Goal: Information Seeking & Learning: Find specific page/section

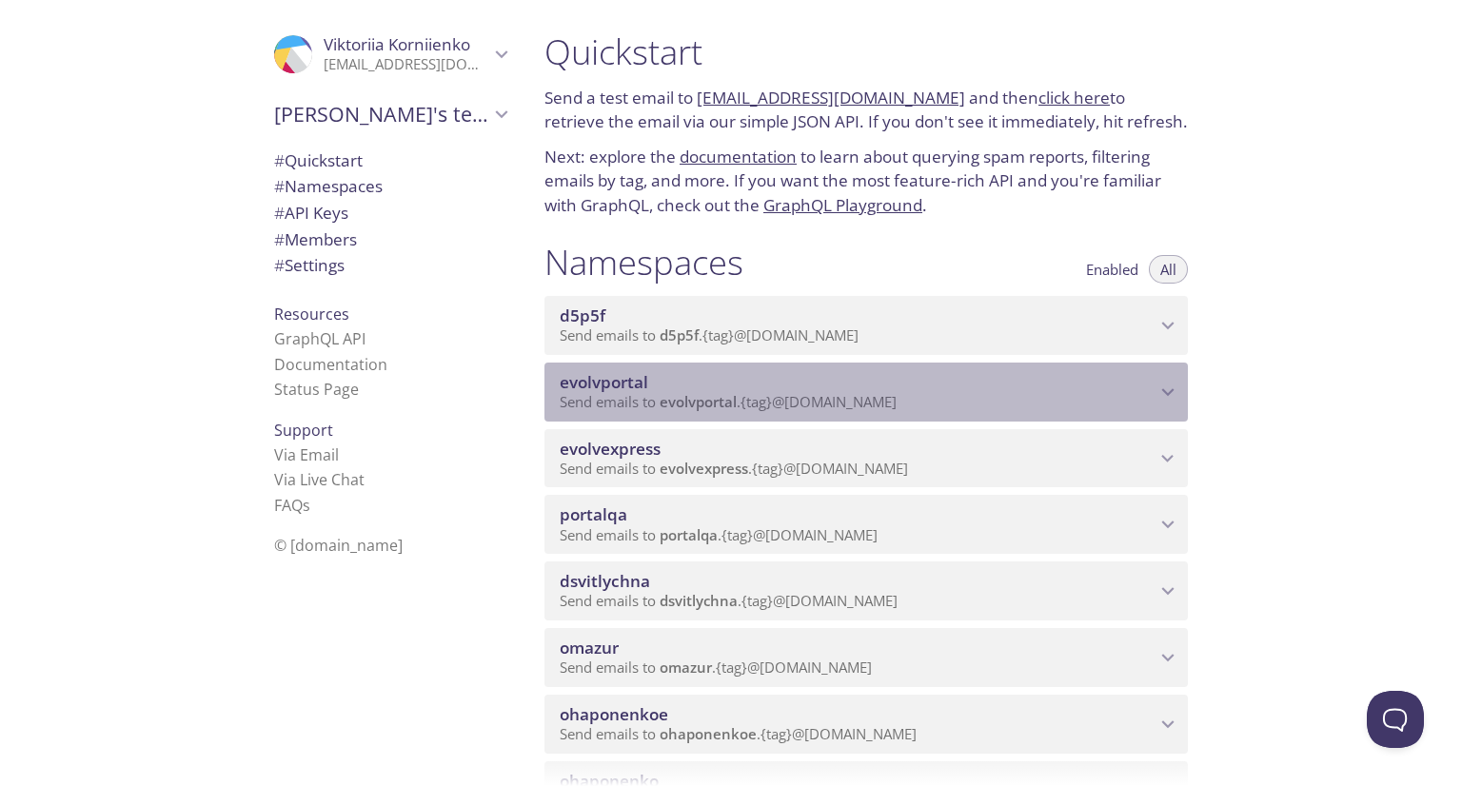
click at [771, 393] on span "evolvportal" at bounding box center [858, 382] width 596 height 21
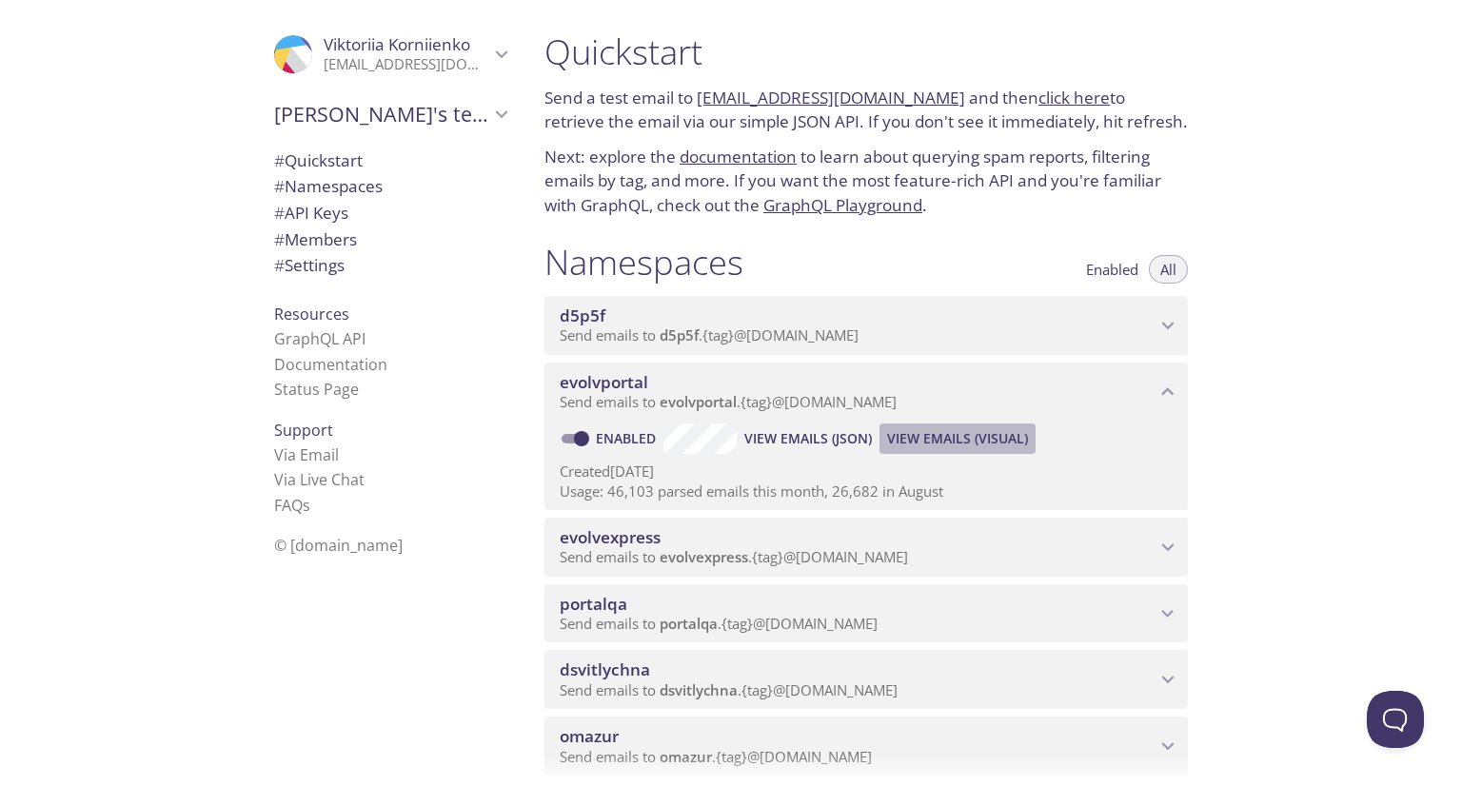
click at [936, 450] on span "View Emails (Visual)" at bounding box center [957, 438] width 141 height 23
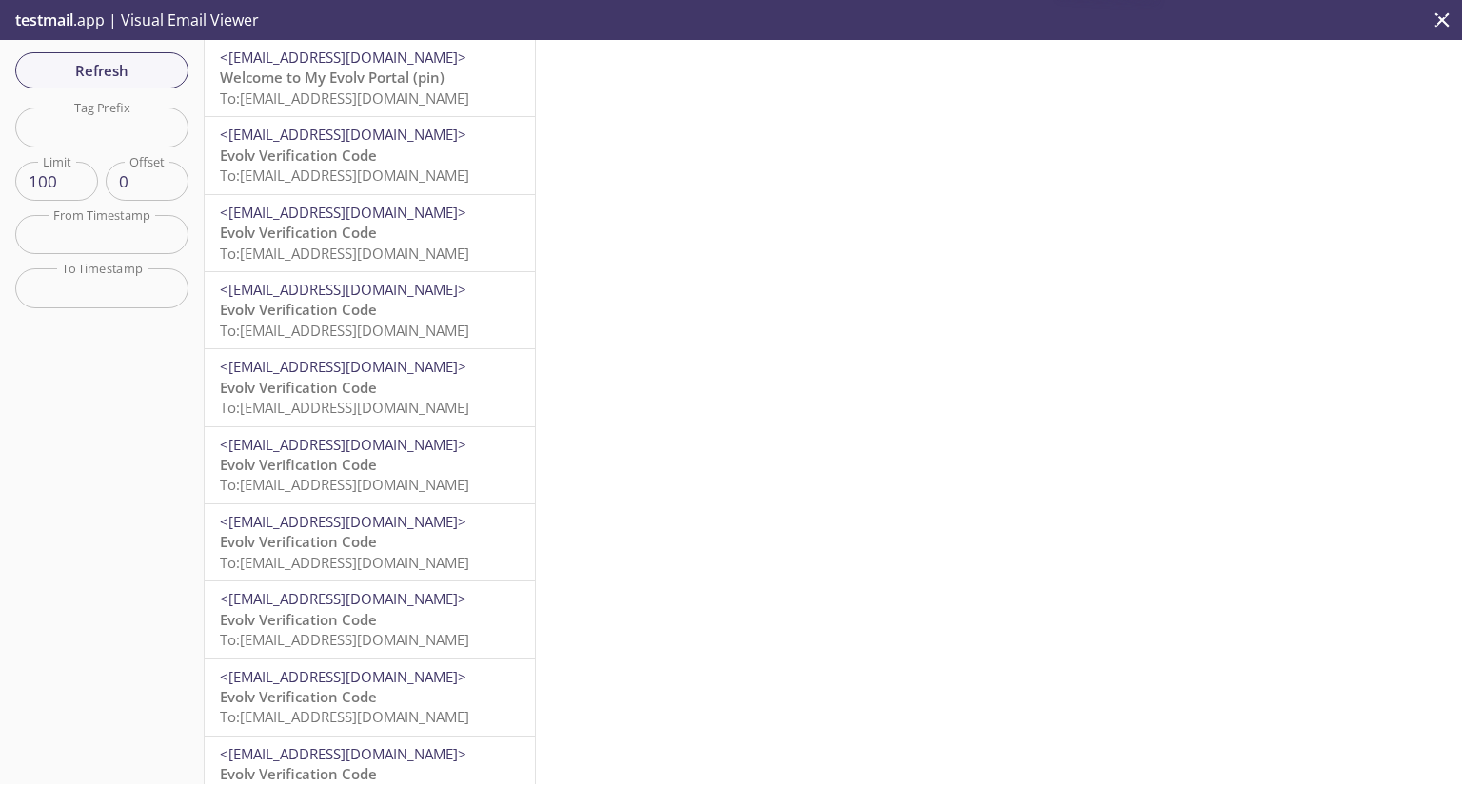
click at [66, 146] on input "text" at bounding box center [101, 127] width 173 height 39
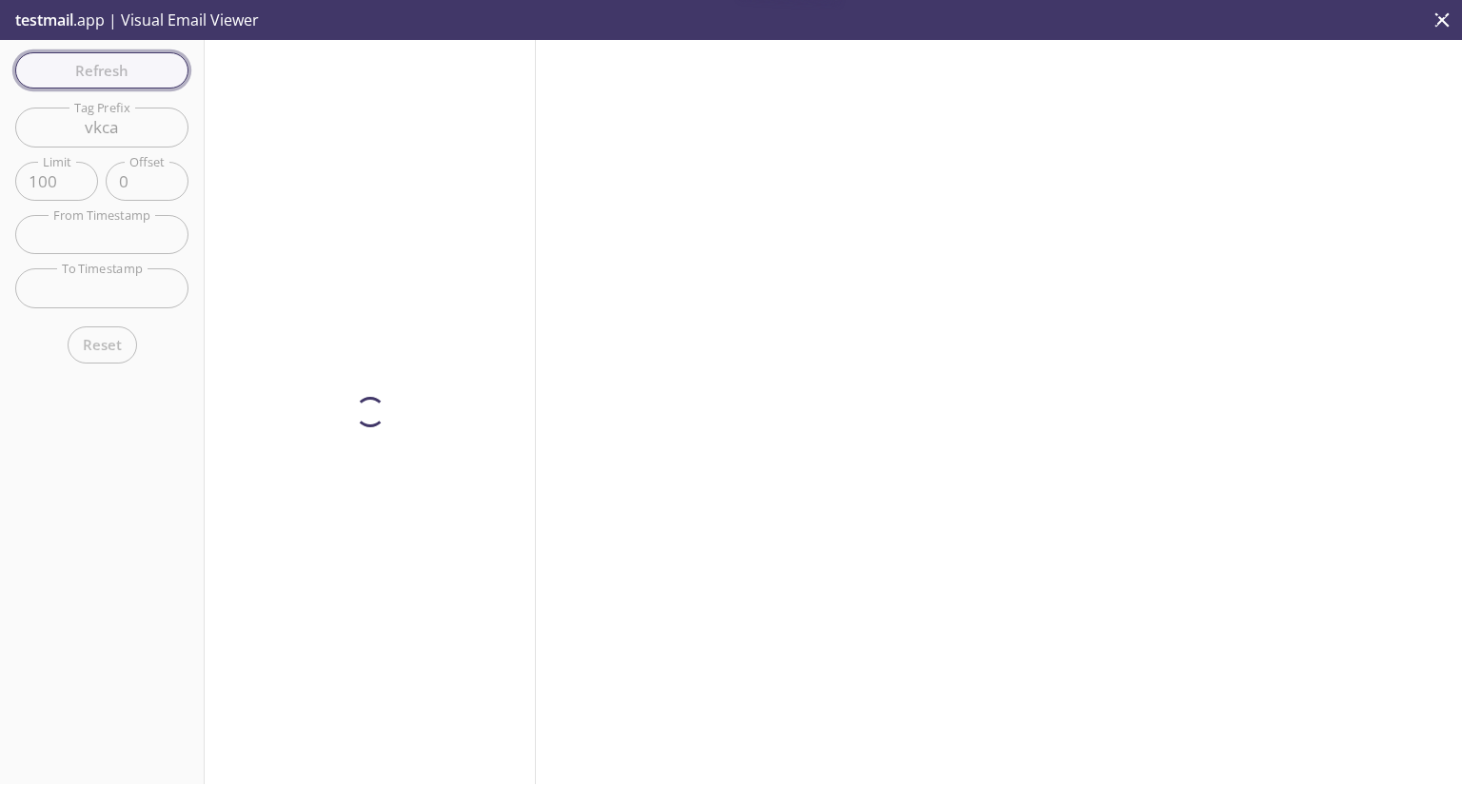
click at [121, 62] on div "Refresh Filters Tag Prefix vkca Tag Prefix Limit 100 Limit Offset 0 Offset From…" at bounding box center [102, 412] width 205 height 744
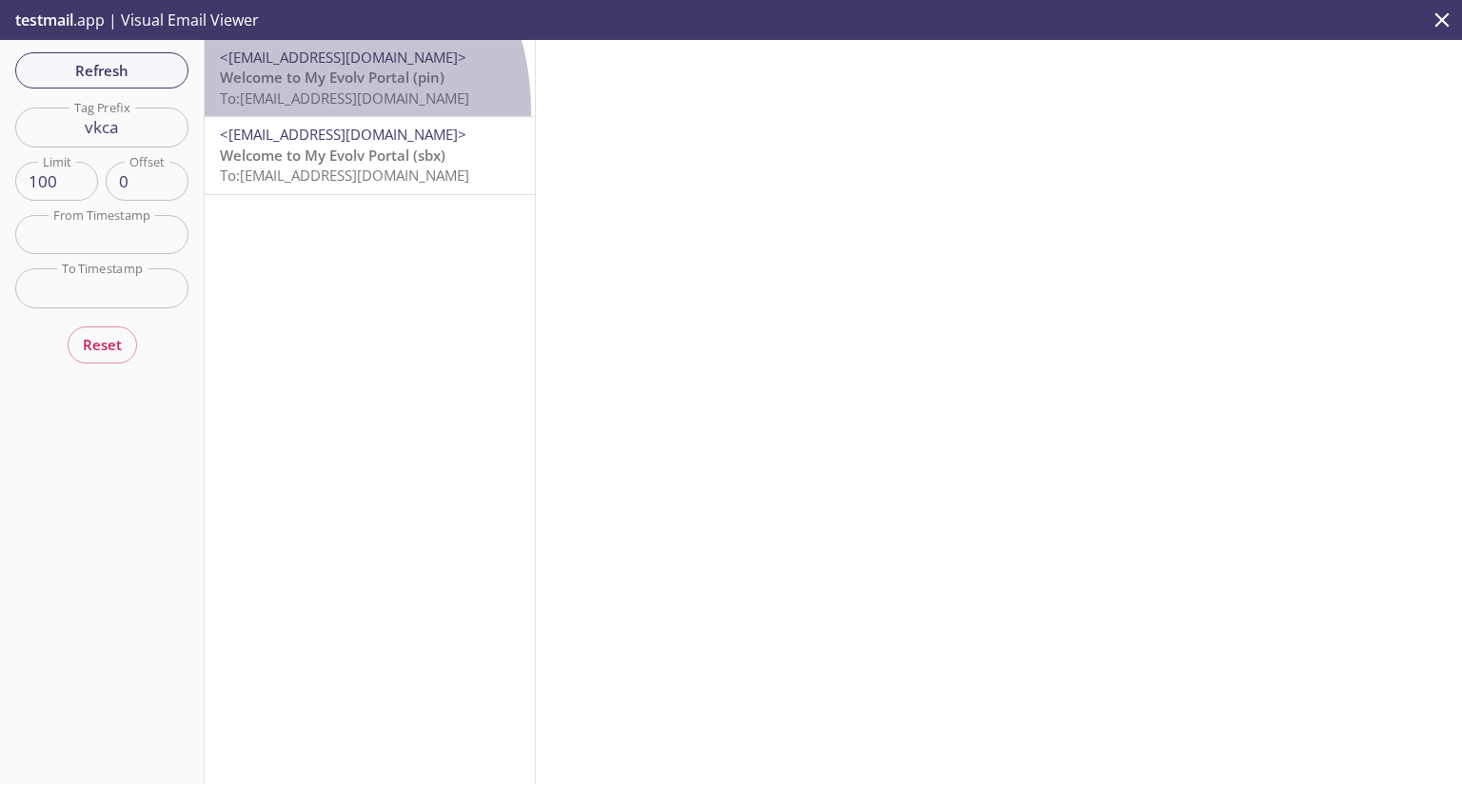
click at [262, 111] on div "<[EMAIL_ADDRESS][DOMAIN_NAME]> Welcome to My Evolv Portal (pin) To: [EMAIL_ADDR…" at bounding box center [370, 78] width 330 height 76
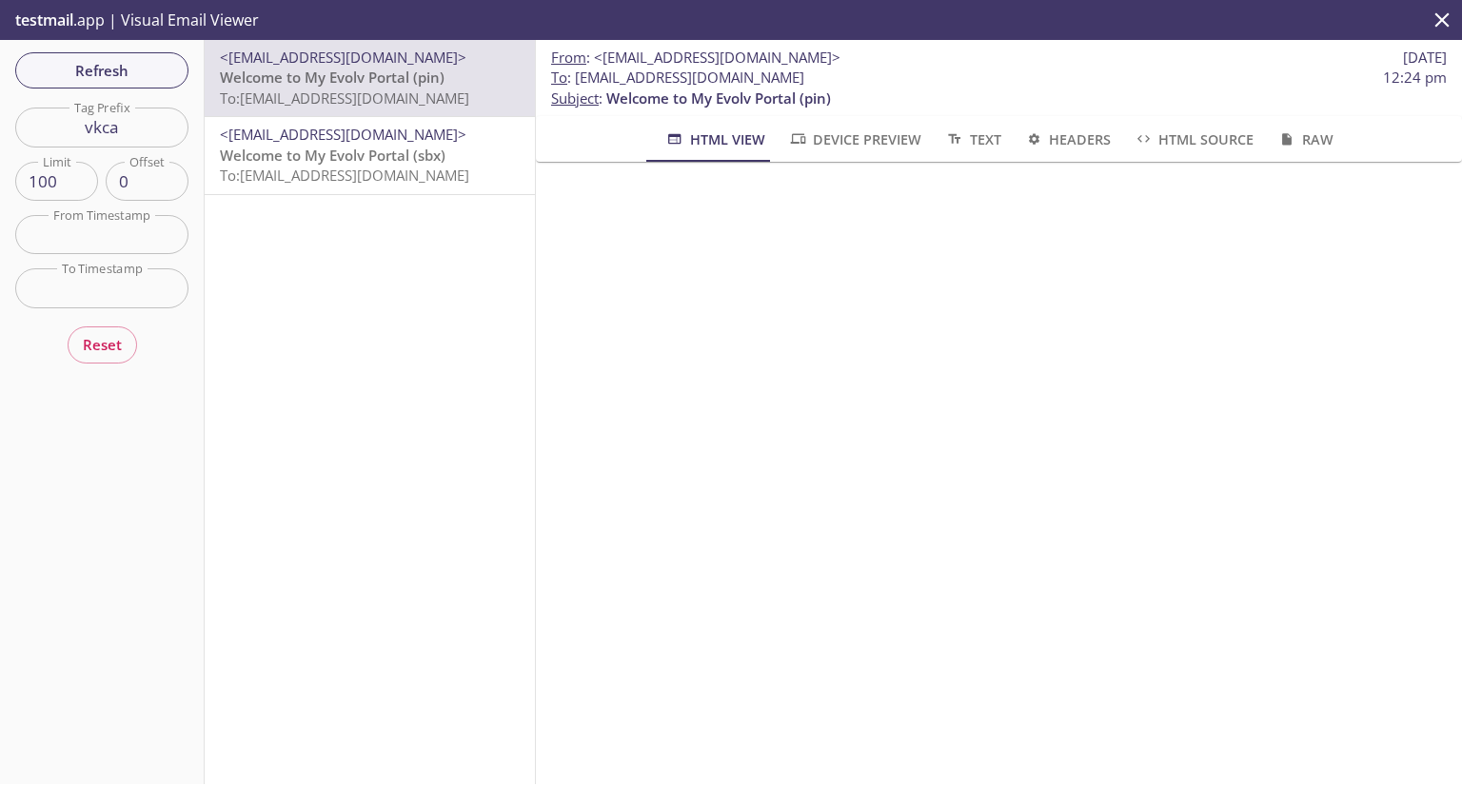
click at [915, 142] on button "Device Preview" at bounding box center [855, 139] width 156 height 46
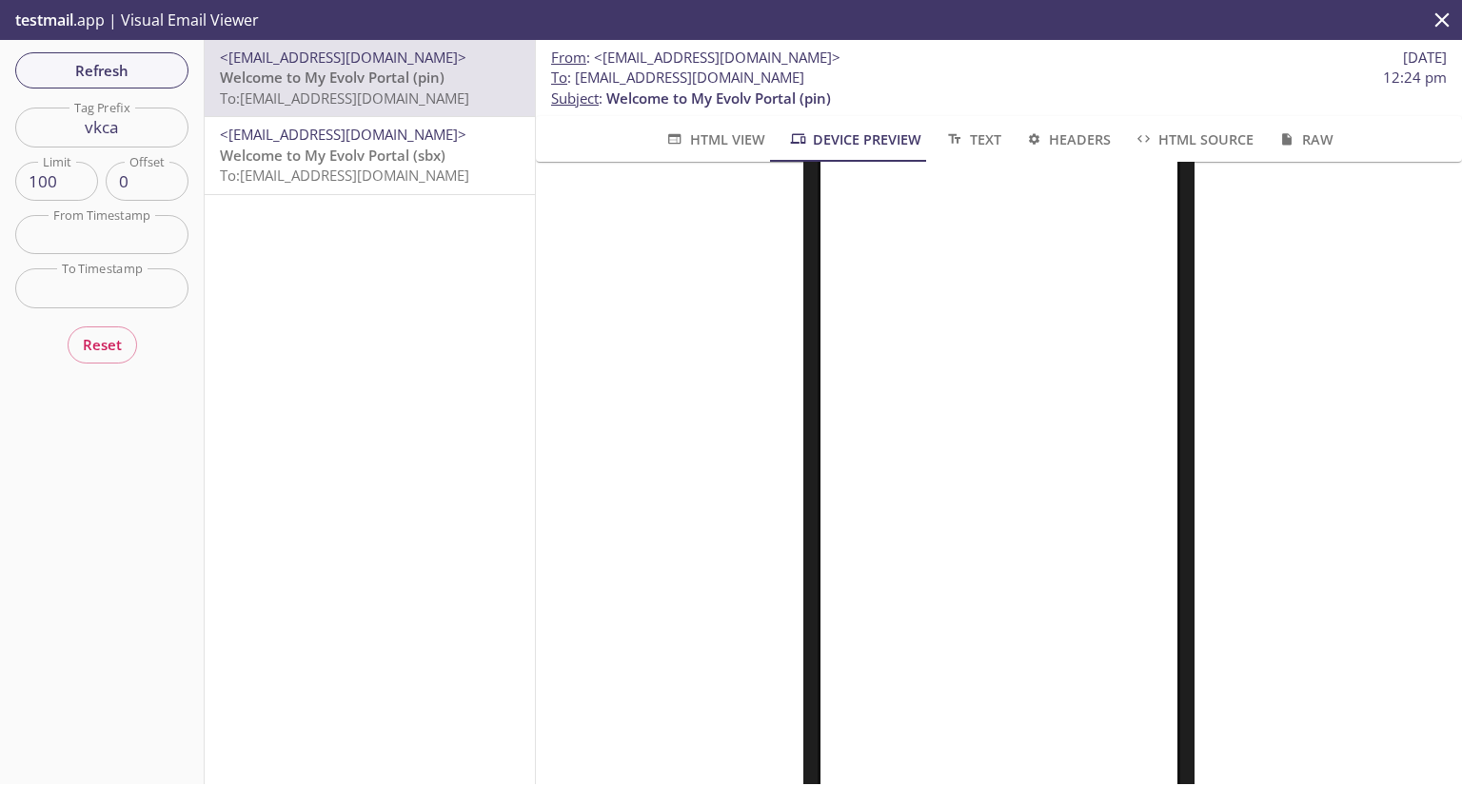
scroll to position [215, 0]
click at [126, 141] on input "vkca" at bounding box center [101, 127] width 173 height 39
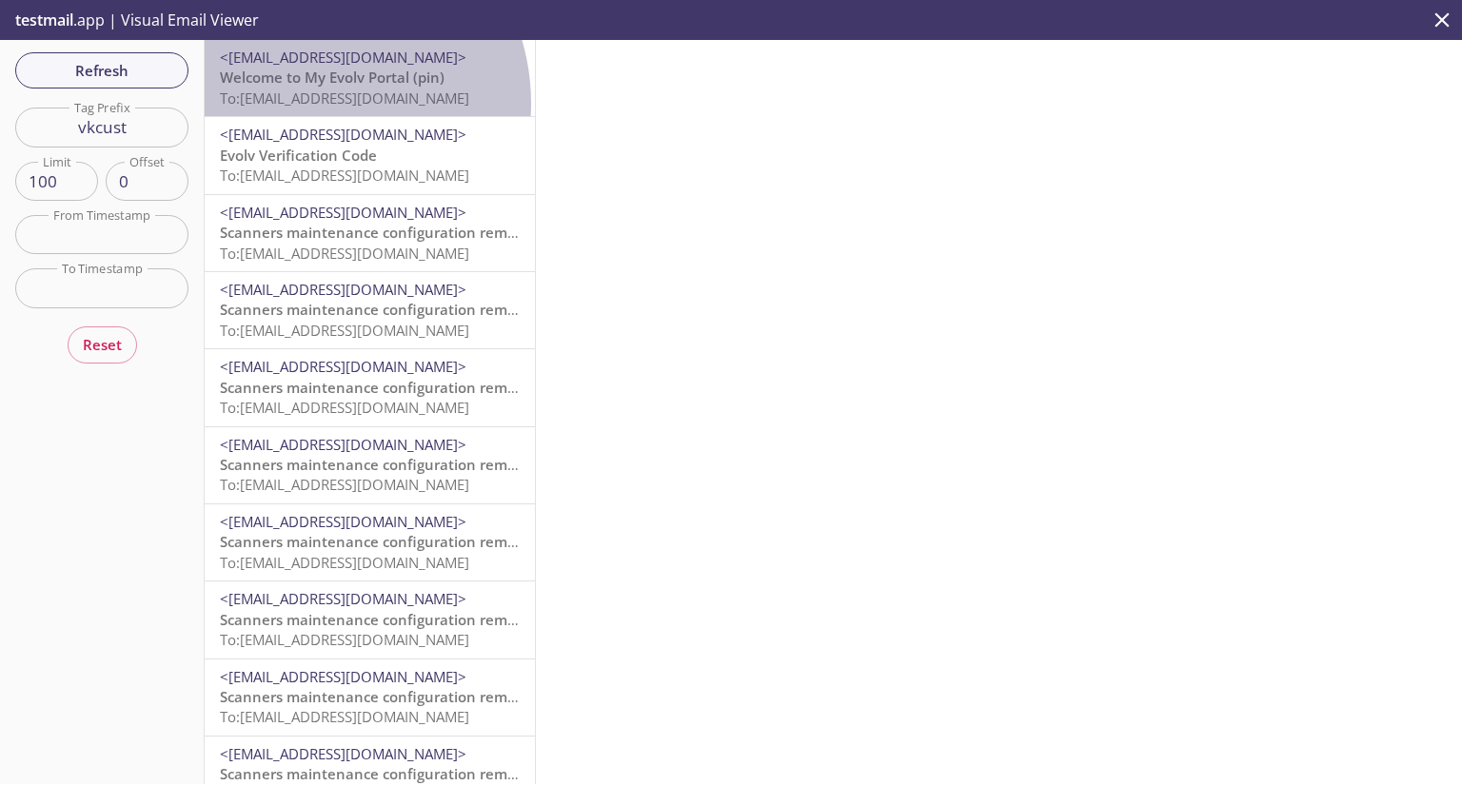
click at [305, 104] on span "To: [EMAIL_ADDRESS][DOMAIN_NAME]" at bounding box center [344, 98] width 249 height 19
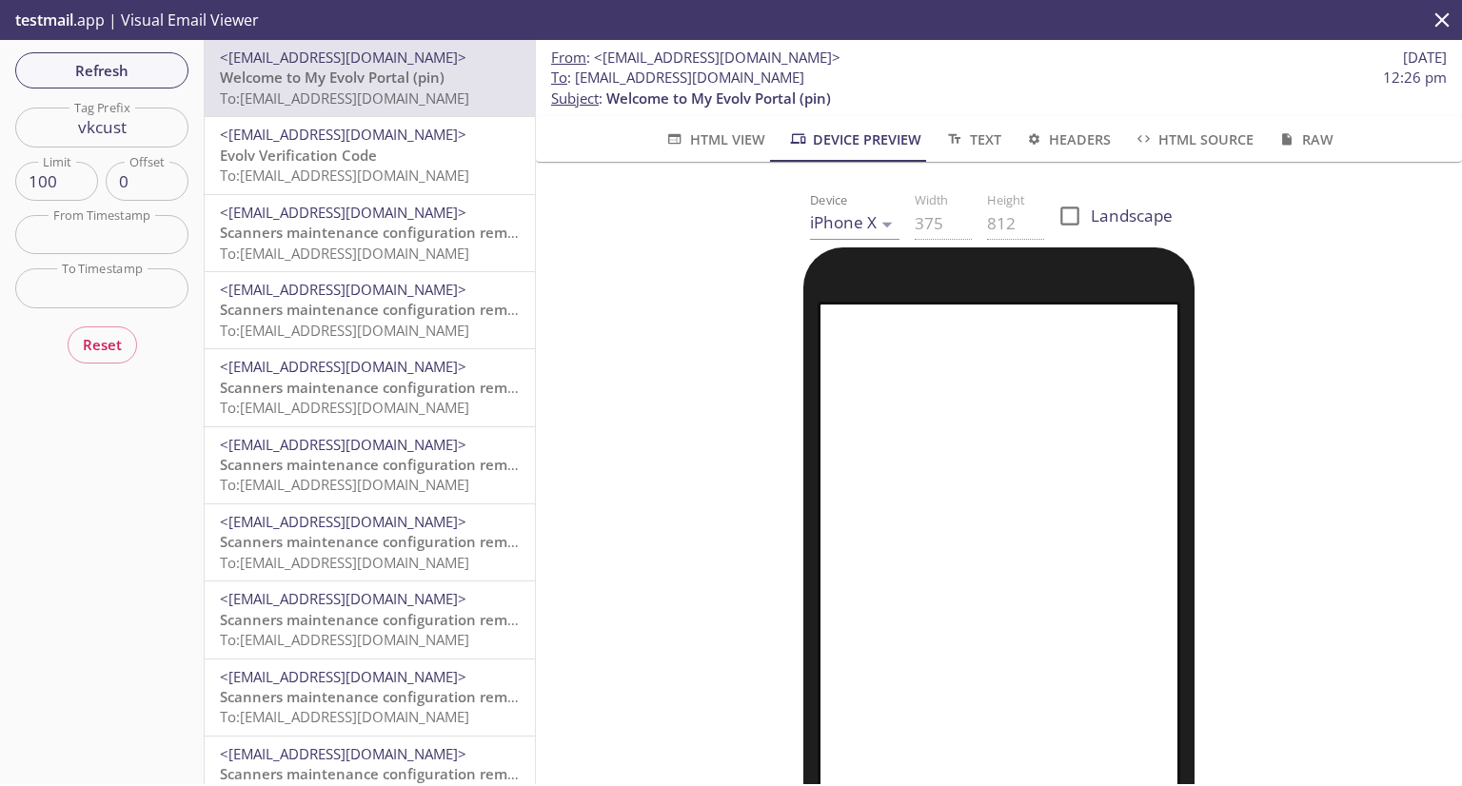
scroll to position [102, 0]
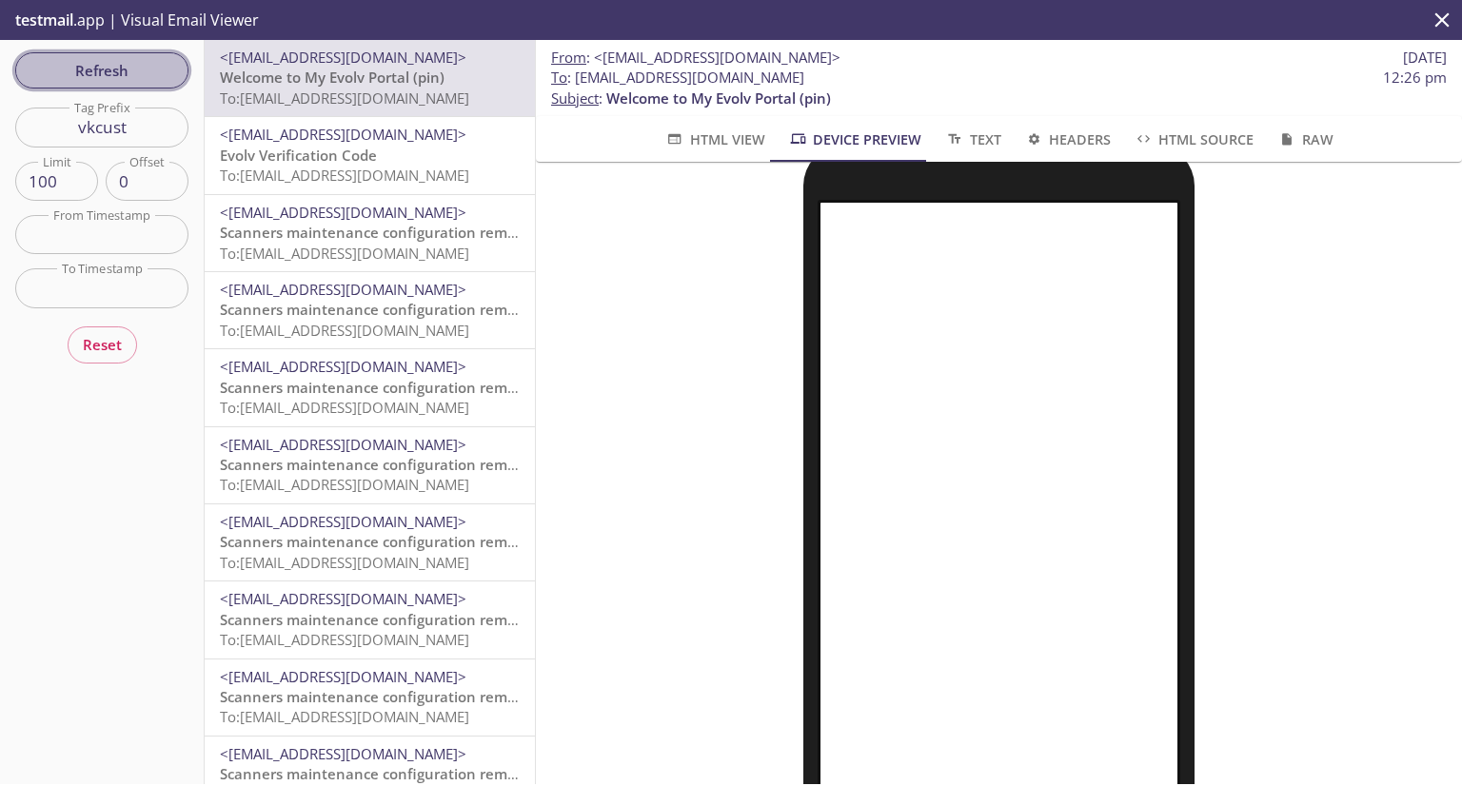
click at [120, 67] on span "Refresh" at bounding box center [101, 70] width 143 height 25
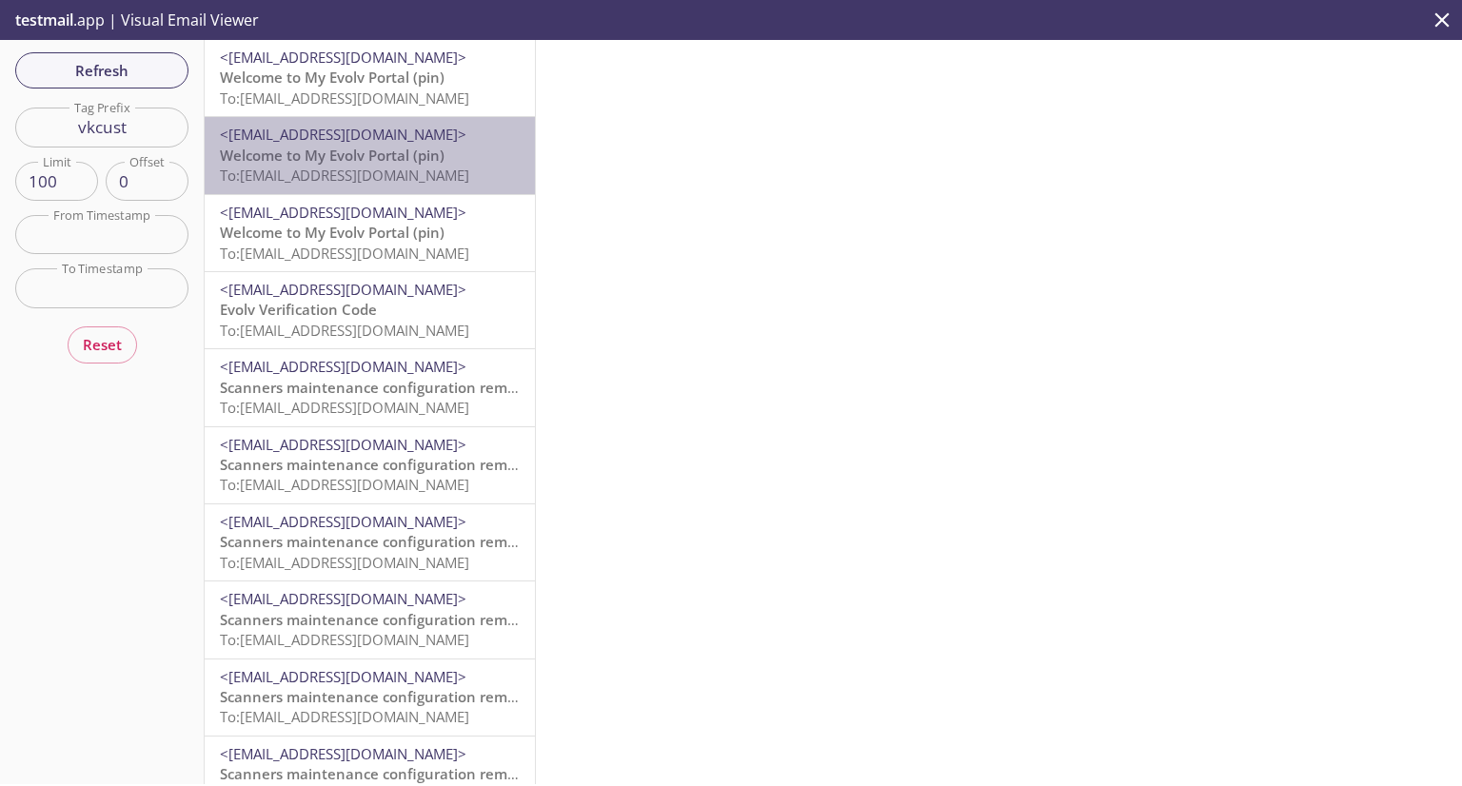
click at [371, 168] on span "To: [EMAIL_ADDRESS][DOMAIN_NAME]" at bounding box center [344, 175] width 249 height 19
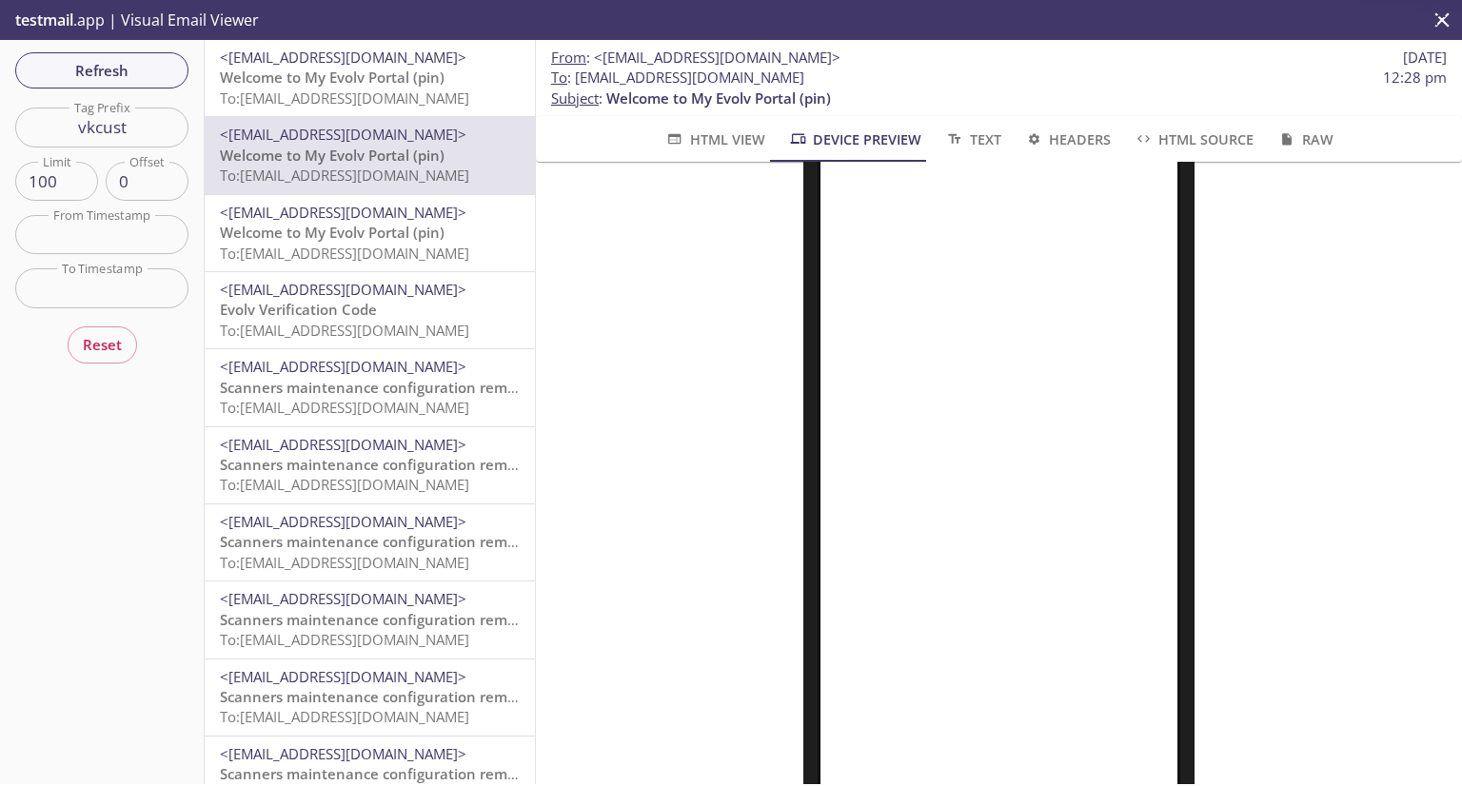
scroll to position [156, 0]
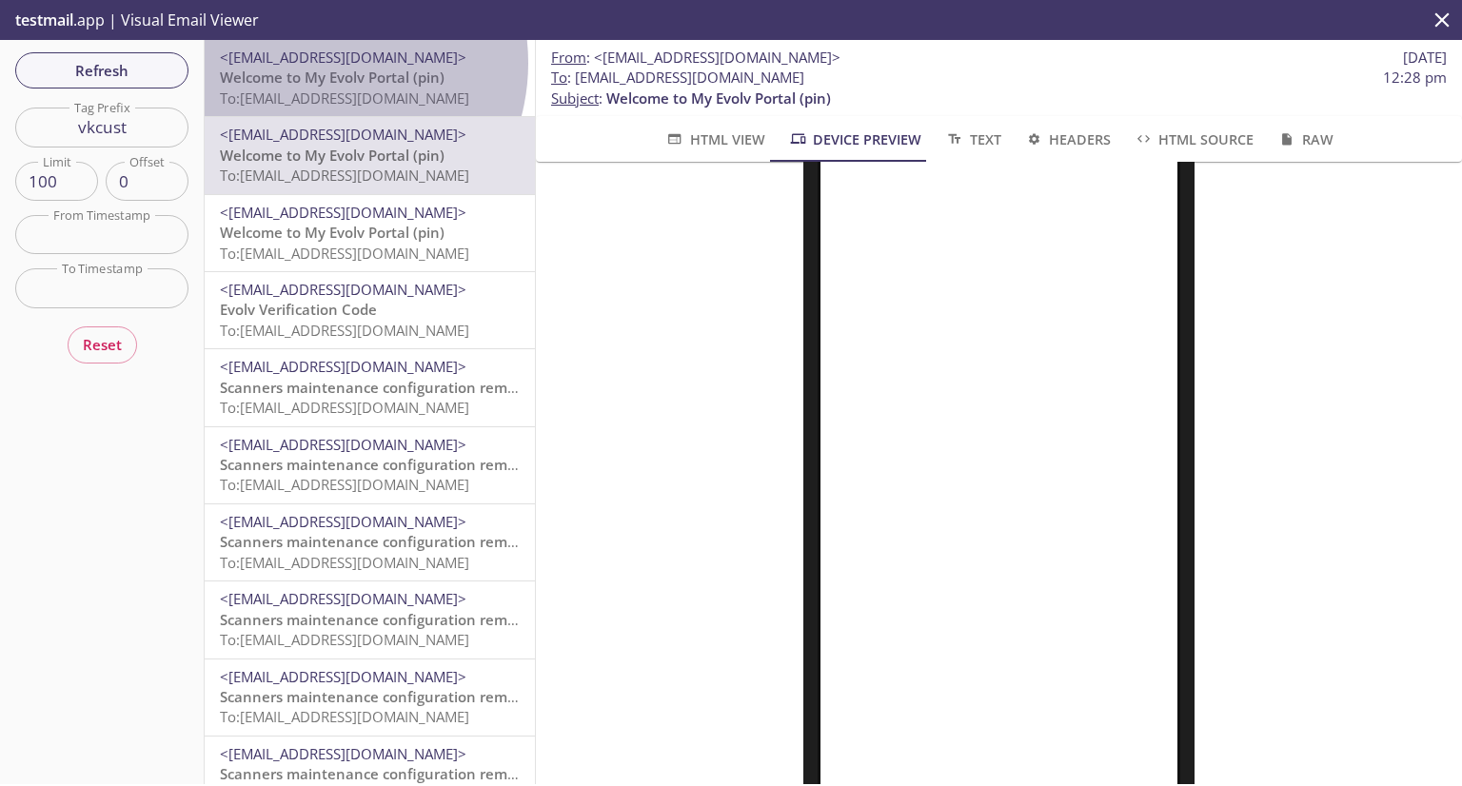
click at [315, 63] on span "<[EMAIL_ADDRESS][DOMAIN_NAME]>" at bounding box center [343, 57] width 247 height 19
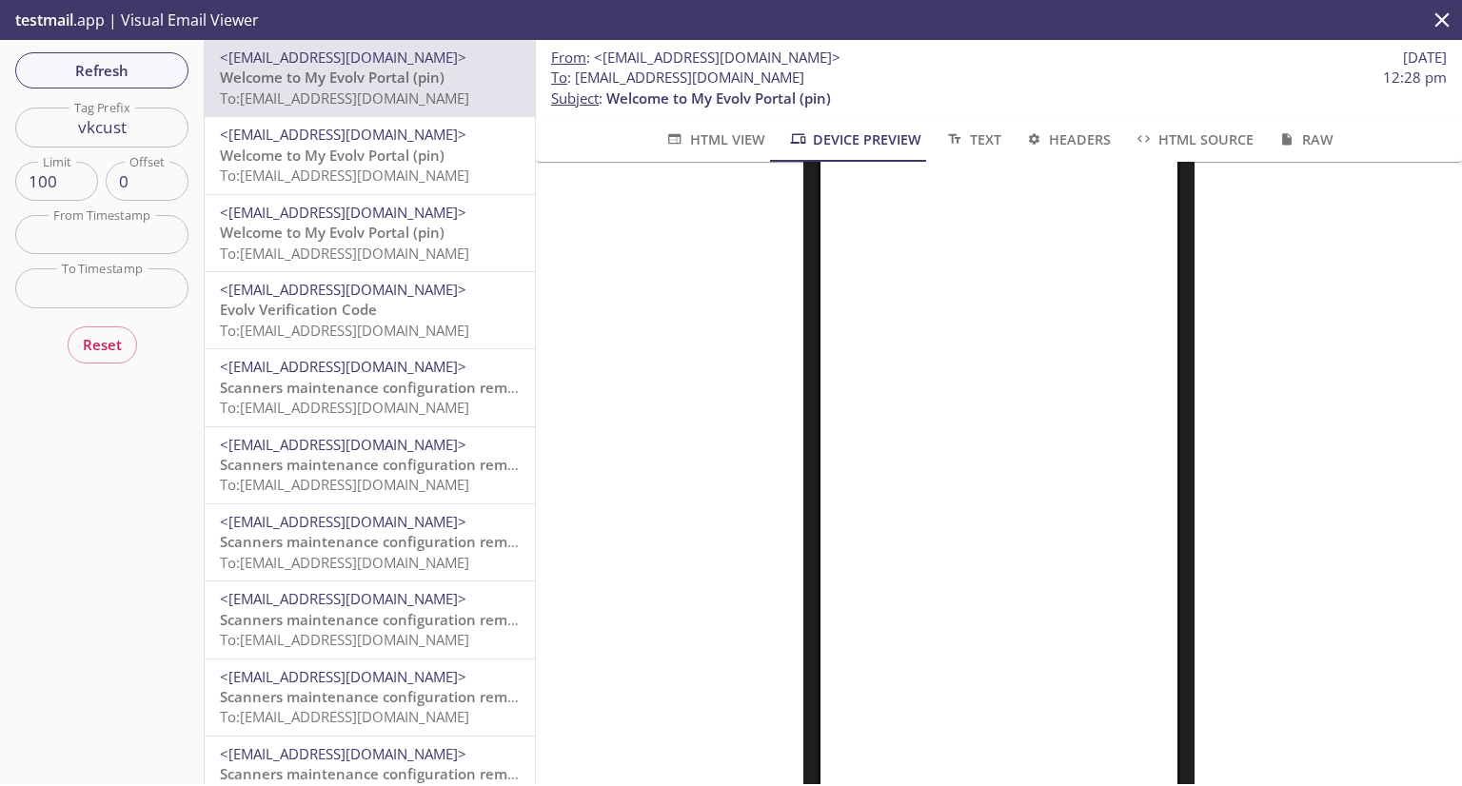
scroll to position [154, 0]
drag, startPoint x: 142, startPoint y: 125, endPoint x: 93, endPoint y: 138, distance: 50.3
click at [93, 138] on input "vkcust" at bounding box center [101, 127] width 173 height 39
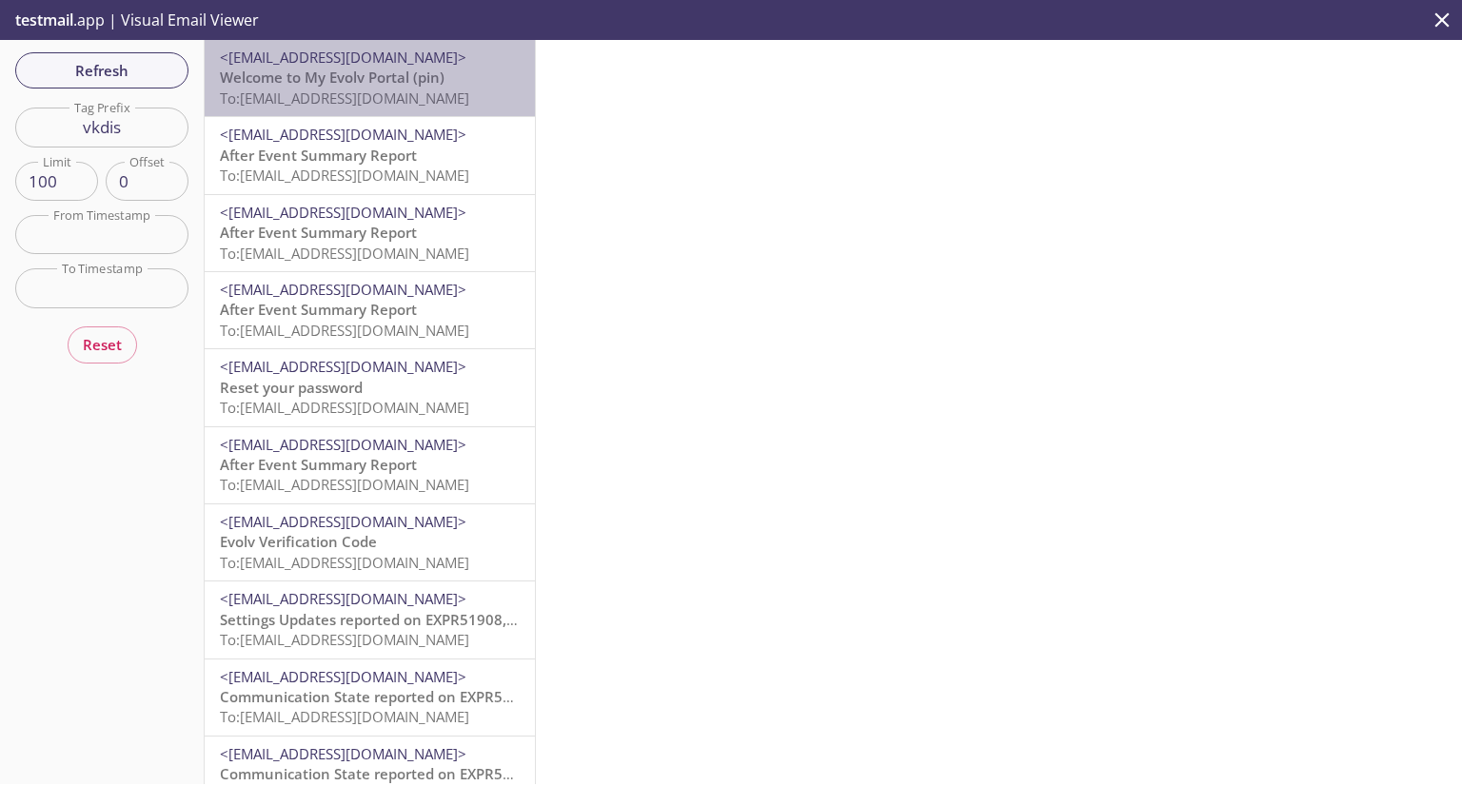
click at [389, 95] on span "To: [EMAIL_ADDRESS][DOMAIN_NAME]" at bounding box center [344, 98] width 249 height 19
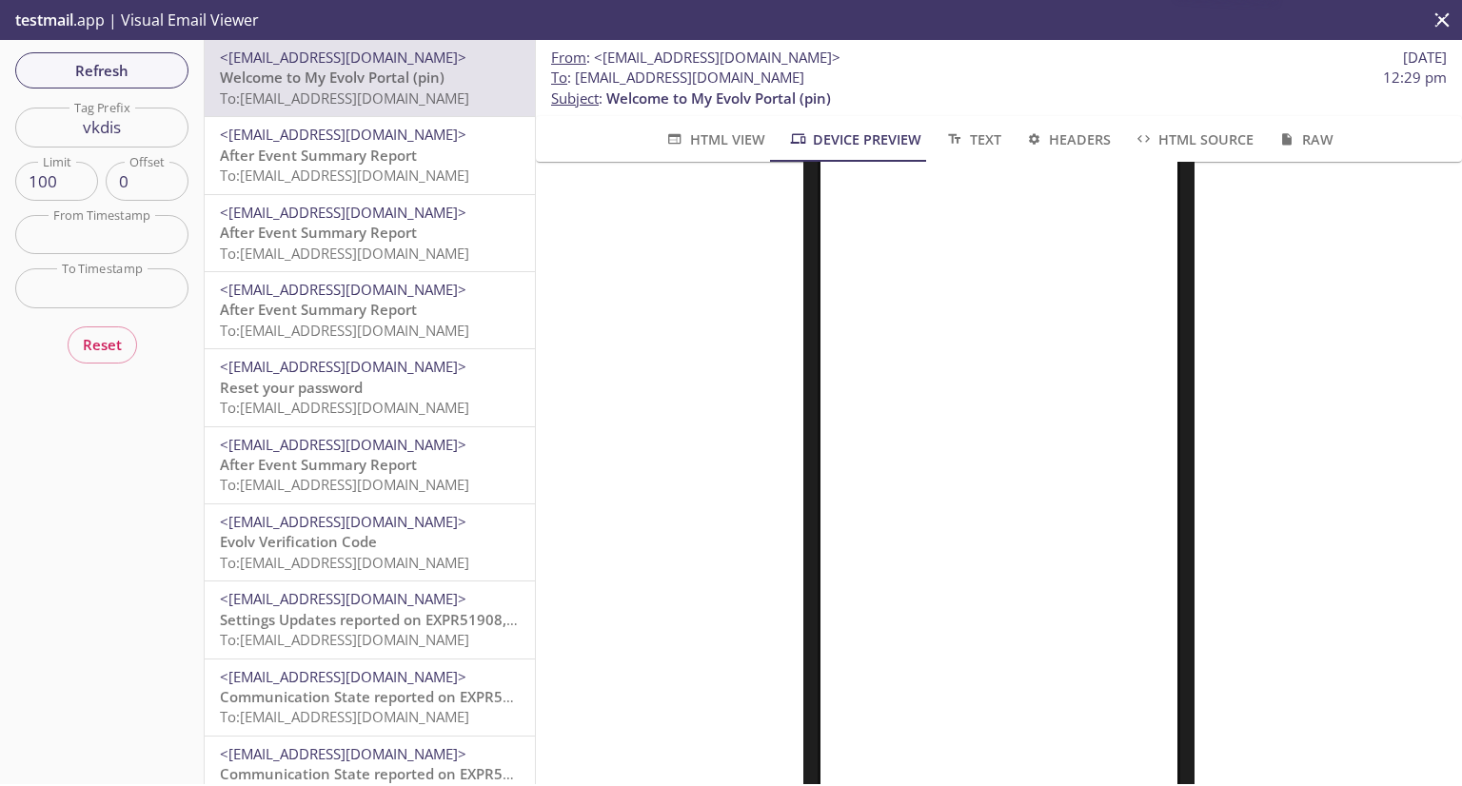
scroll to position [175, 0]
click at [133, 85] on button "Refresh" at bounding box center [101, 70] width 173 height 36
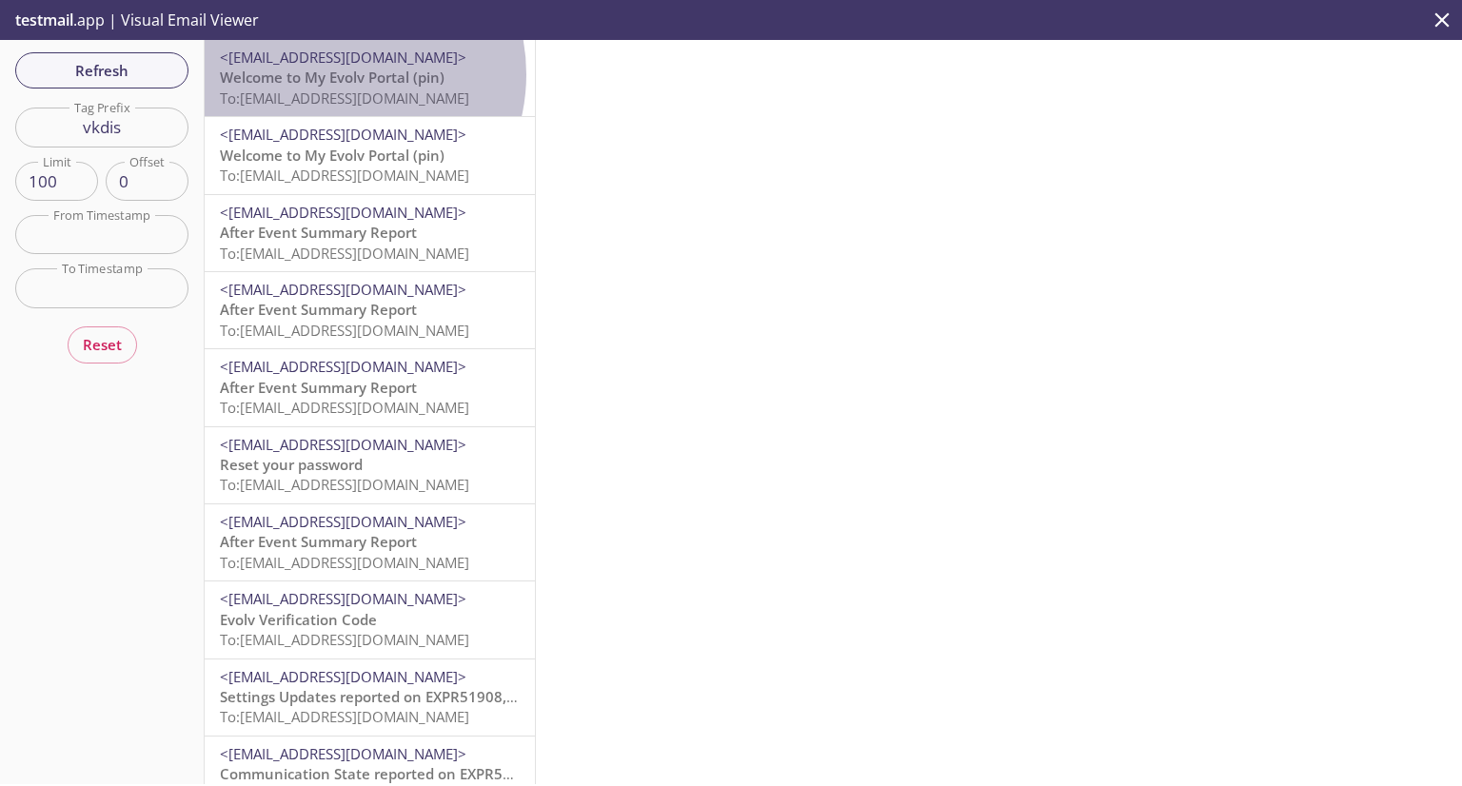
click at [332, 74] on span "Welcome to My Evolv Portal (pin)" at bounding box center [332, 77] width 225 height 19
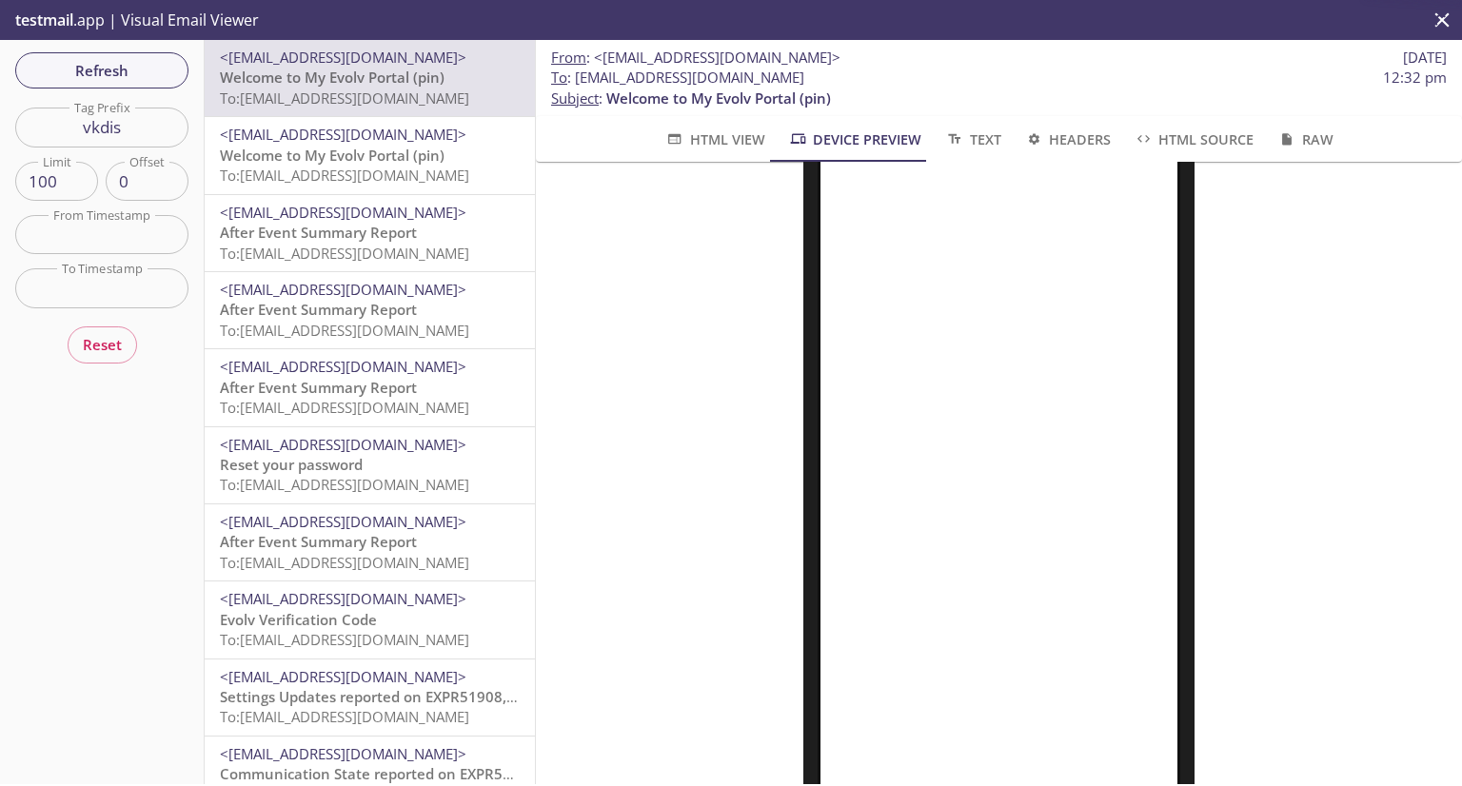
scroll to position [205, 0]
drag, startPoint x: 130, startPoint y: 123, endPoint x: 103, endPoint y: 132, distance: 29.2
click at [103, 132] on input "vkdis" at bounding box center [101, 127] width 173 height 39
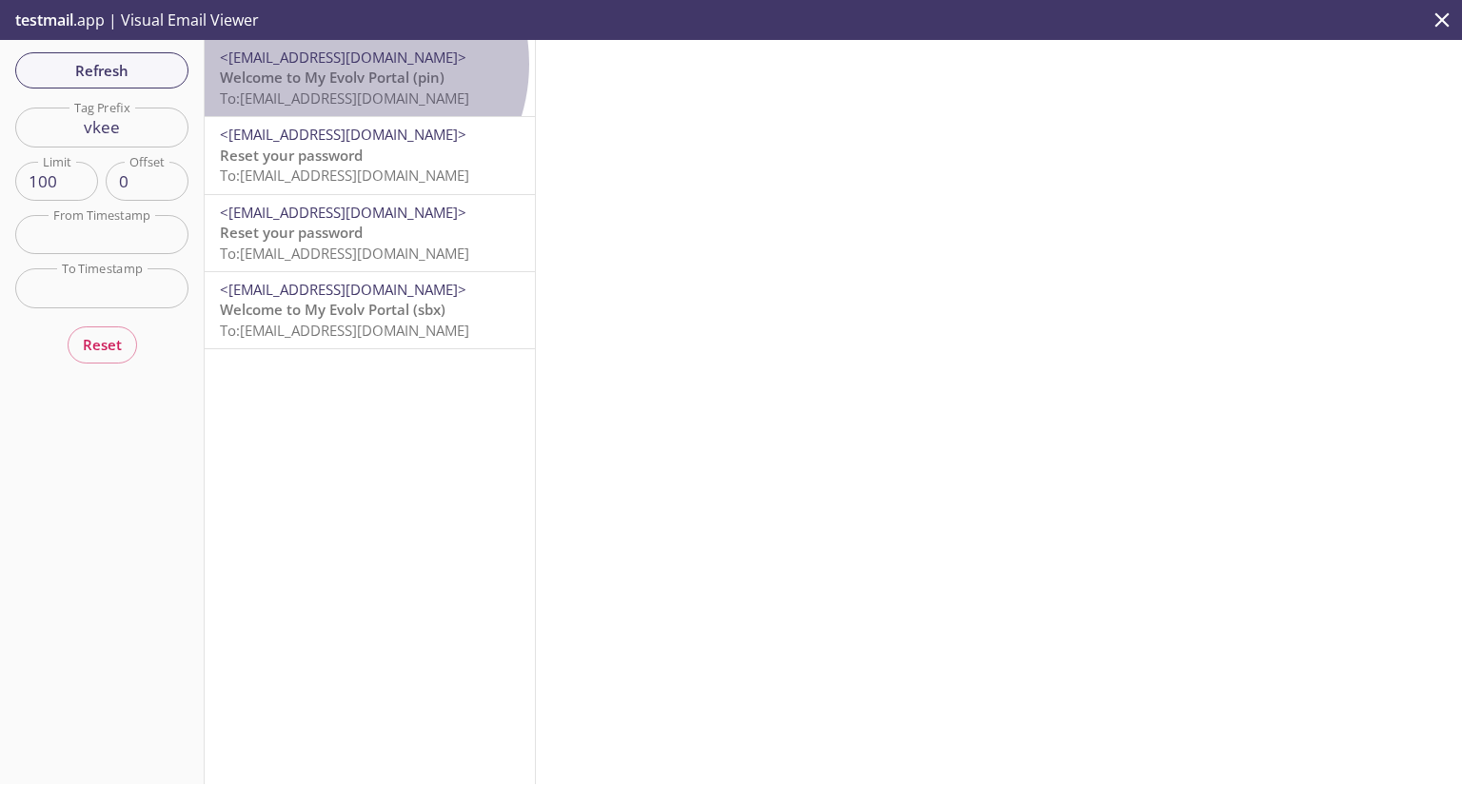
click at [347, 64] on span "<[EMAIL_ADDRESS][DOMAIN_NAME]>" at bounding box center [343, 57] width 247 height 19
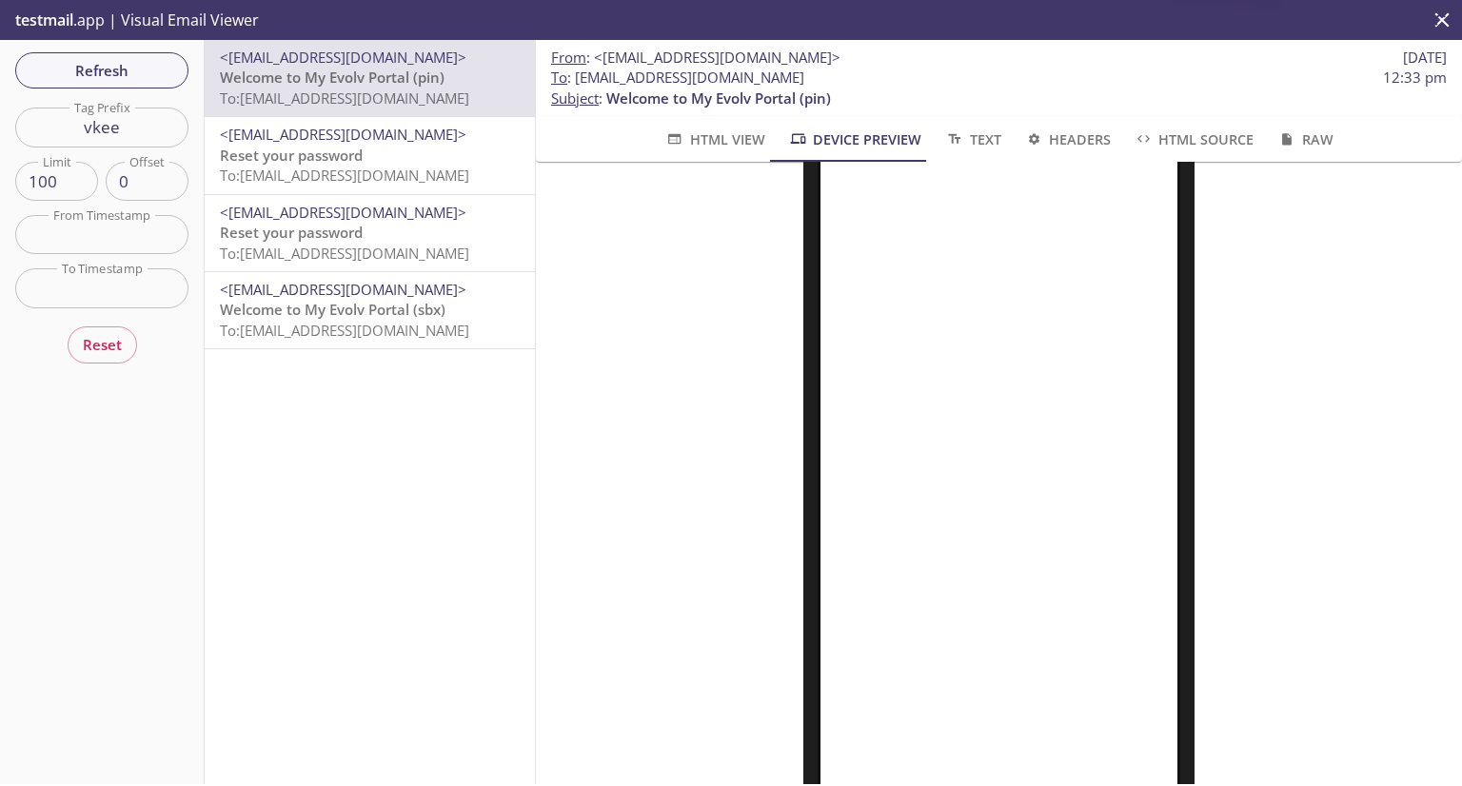
scroll to position [312, 0]
click at [126, 138] on input "vkee" at bounding box center [101, 127] width 173 height 39
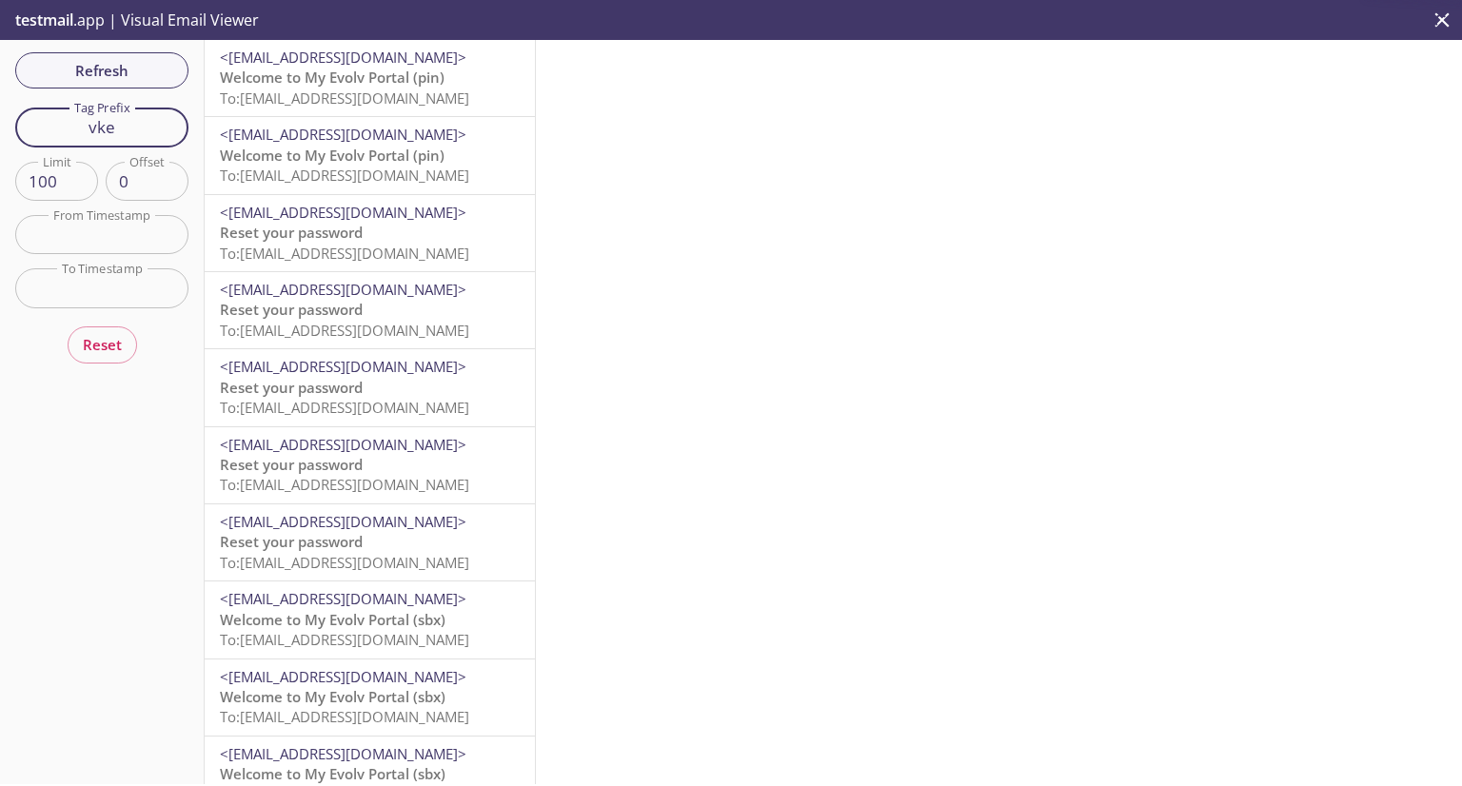
click at [126, 138] on input "vke" at bounding box center [101, 127] width 173 height 39
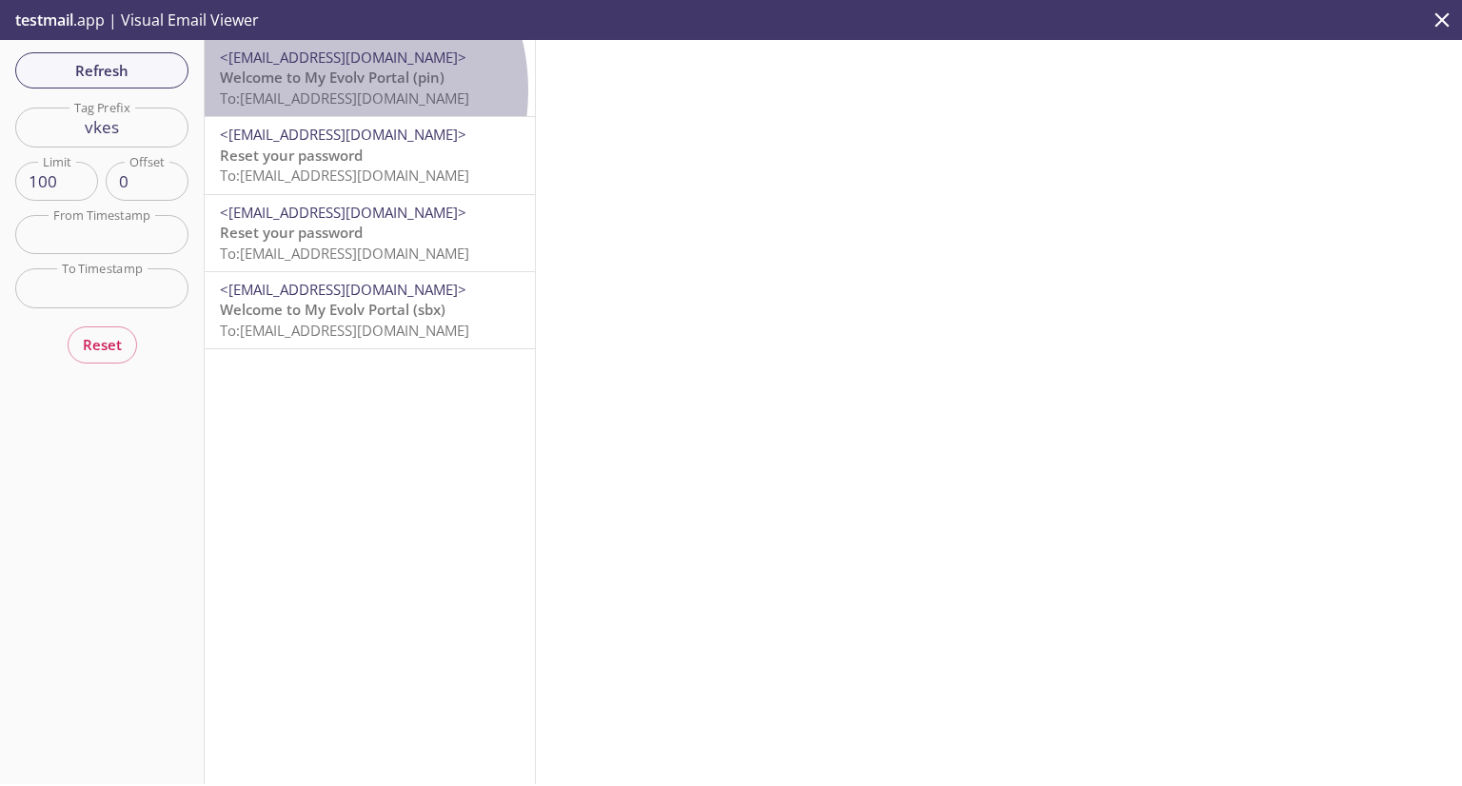
click at [312, 90] on span "To: [EMAIL_ADDRESS][DOMAIN_NAME]" at bounding box center [344, 98] width 249 height 19
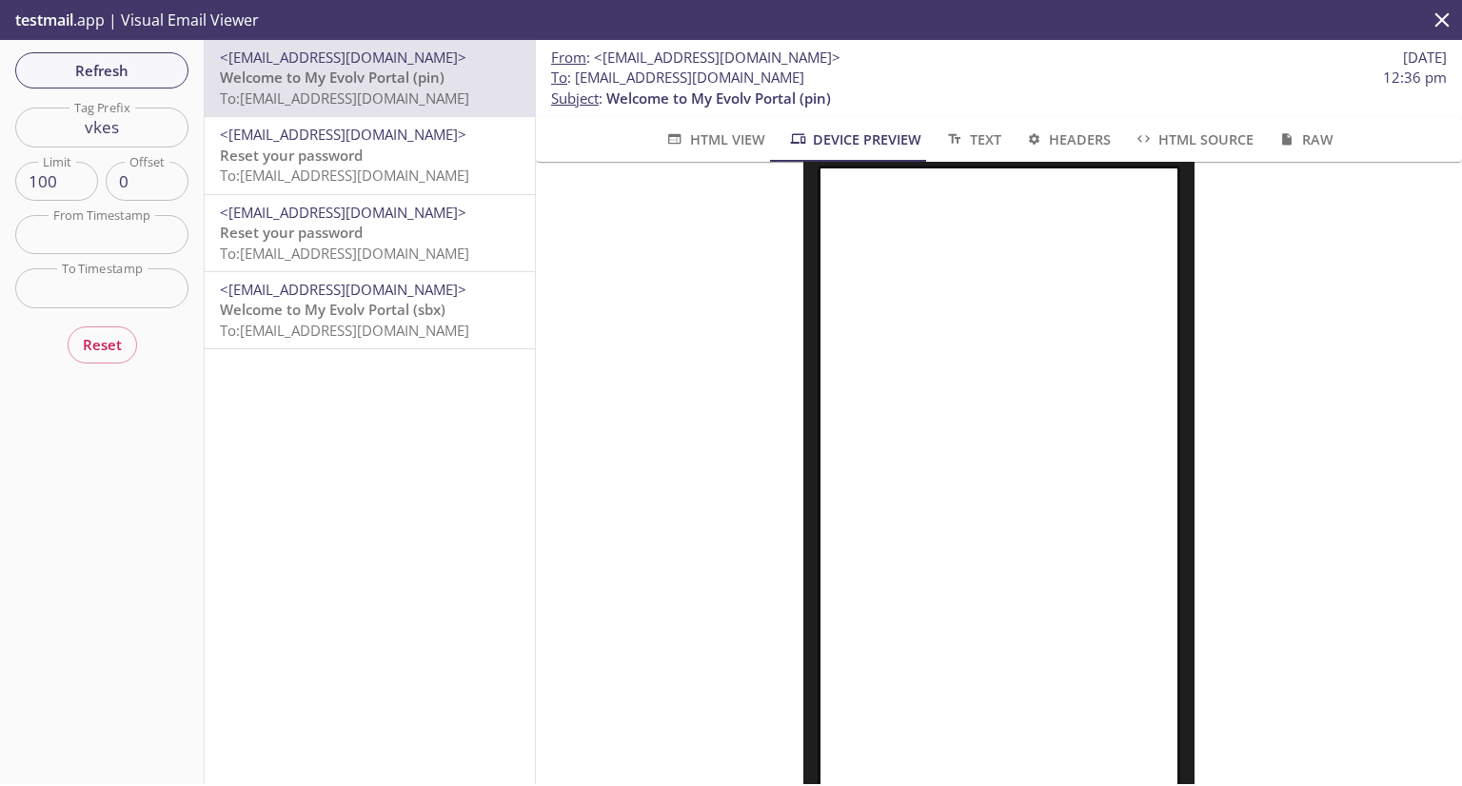
scroll to position [137, 0]
click at [142, 132] on input "vkes" at bounding box center [101, 127] width 173 height 39
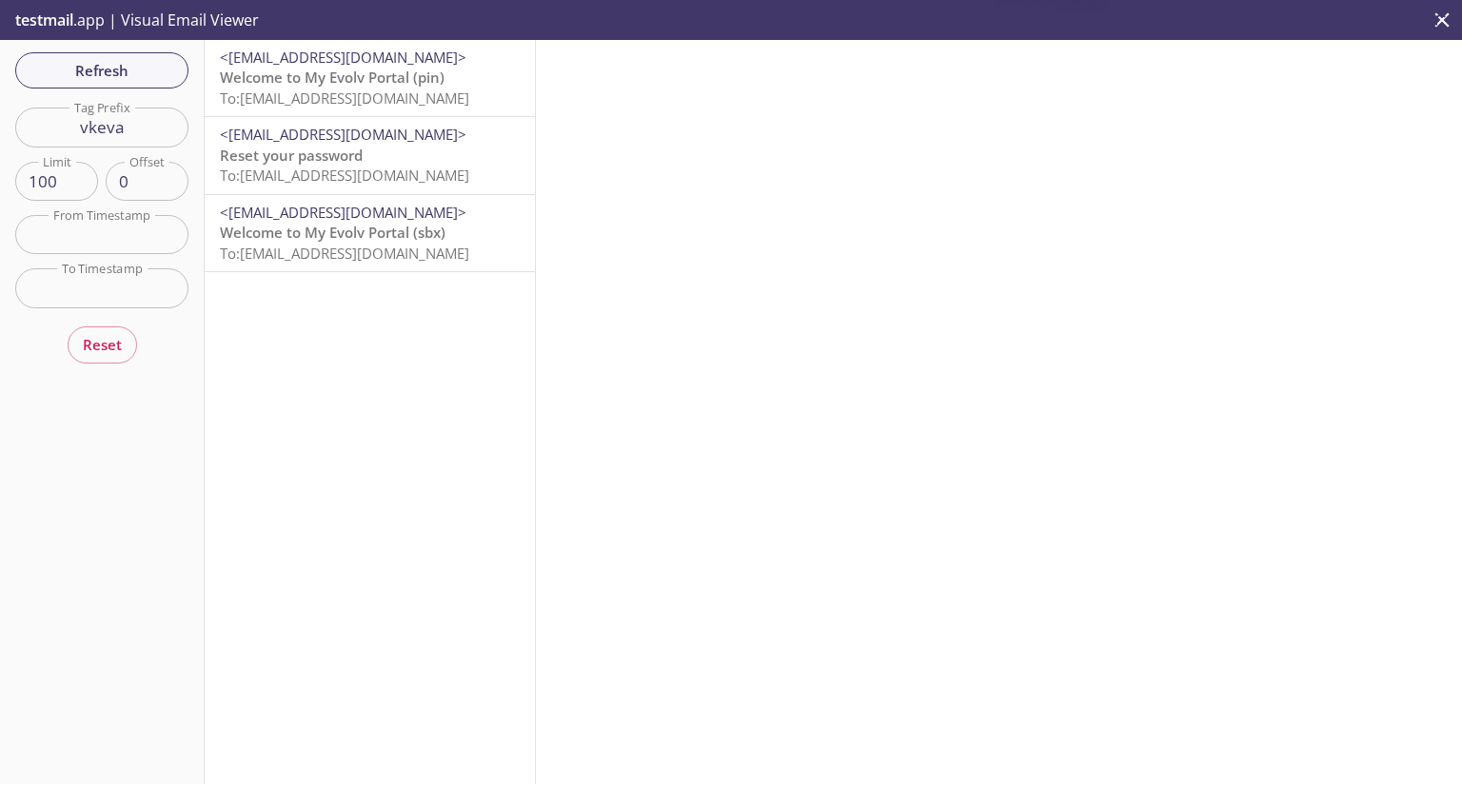
click at [383, 92] on span "To: [EMAIL_ADDRESS][DOMAIN_NAME]" at bounding box center [344, 98] width 249 height 19
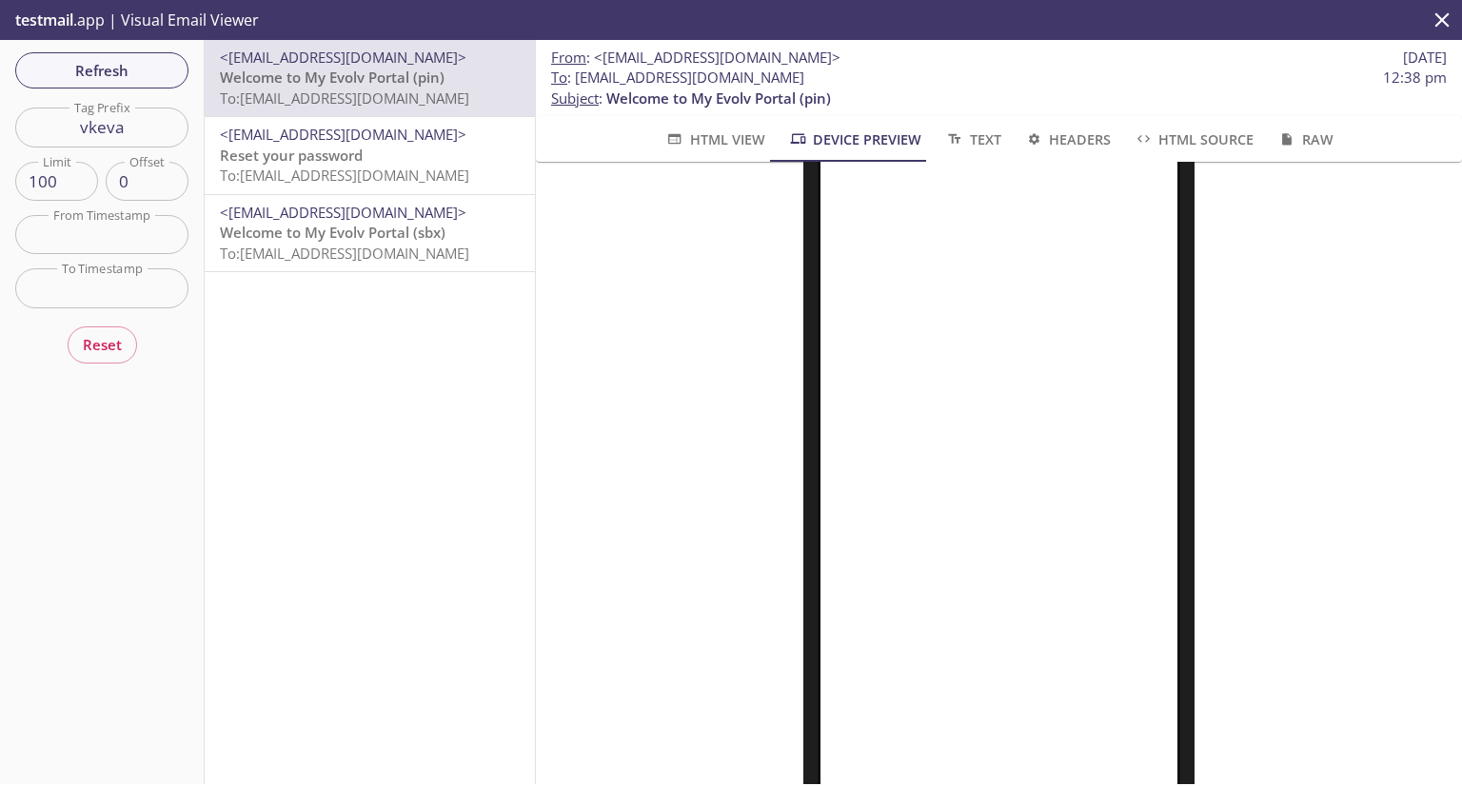
scroll to position [262, 0]
drag, startPoint x: 132, startPoint y: 125, endPoint x: 99, endPoint y: 130, distance: 33.8
click at [99, 130] on input "vkeva" at bounding box center [101, 127] width 173 height 39
type input "vktech"
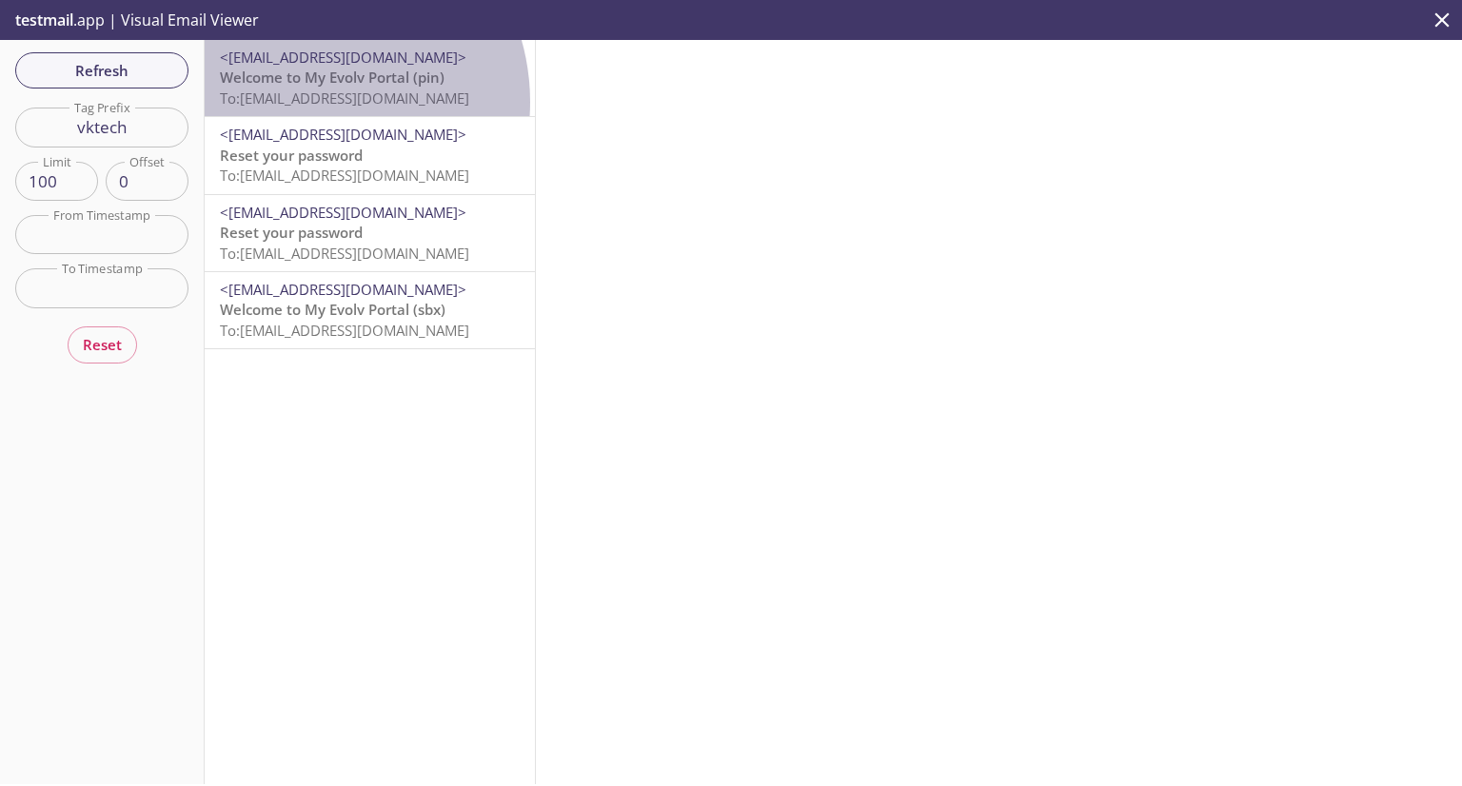
click at [305, 102] on span "To: [EMAIL_ADDRESS][DOMAIN_NAME]" at bounding box center [344, 98] width 249 height 19
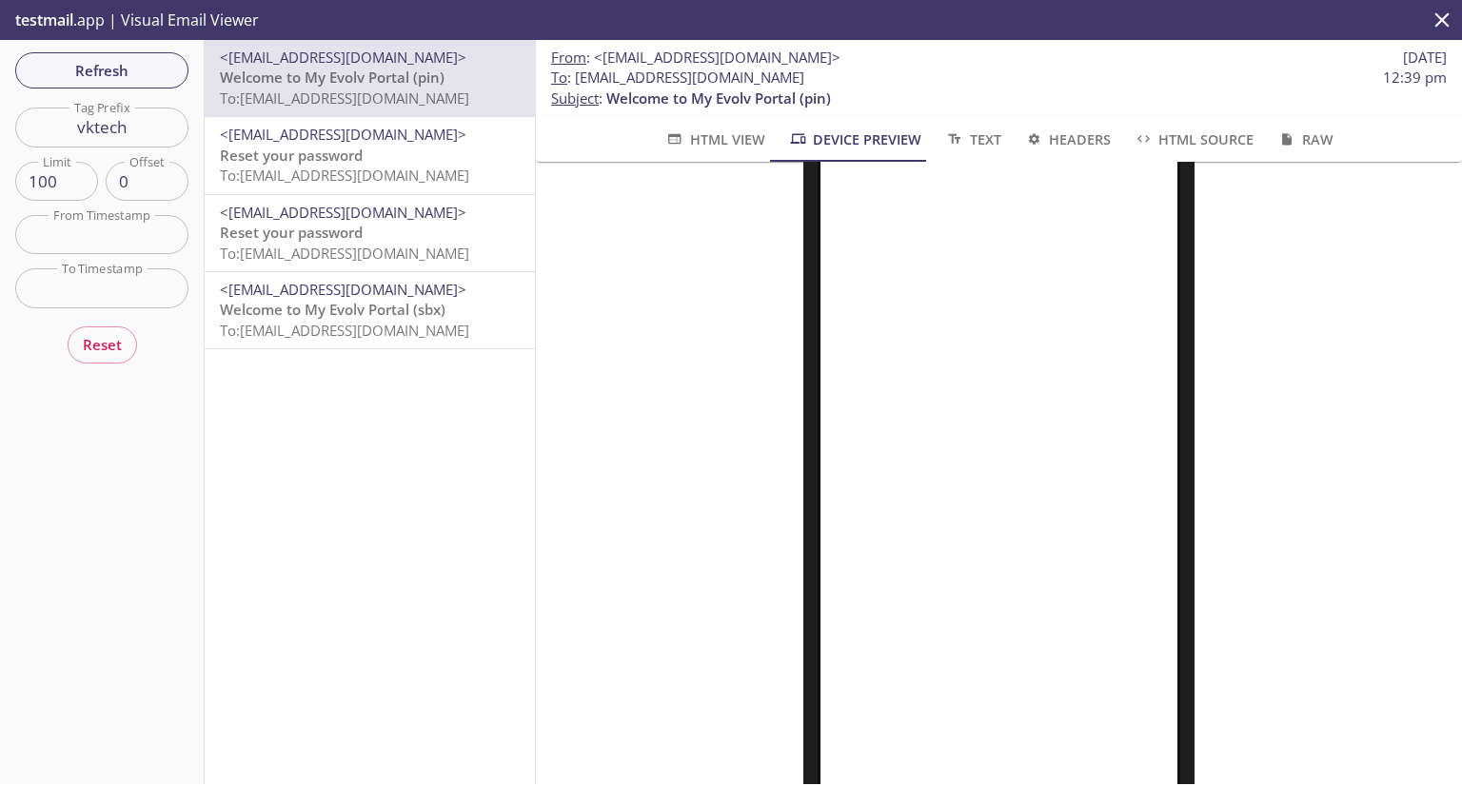
scroll to position [225, 0]
